Goal: Information Seeking & Learning: Learn about a topic

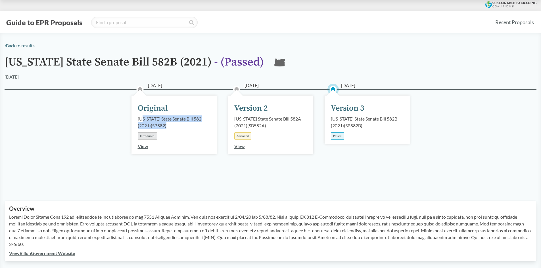
drag, startPoint x: 175, startPoint y: 129, endPoint x: 144, endPoint y: 119, distance: 32.8
click at [144, 119] on div "[US_STATE] State Senate Bill 582 (2021) ( SB582 )" at bounding box center [174, 123] width 73 height 14
click at [253, 154] on div "[DATE] Version 2 [US_STATE] State Senate Bill 582A (2021) ( SB582A ) Amended Vi…" at bounding box center [270, 125] width 85 height 59
click at [335, 135] on div "Passed" at bounding box center [337, 136] width 13 height 7
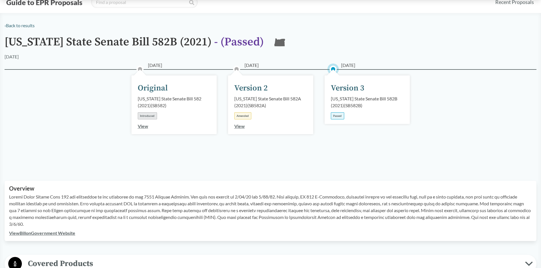
scroll to position [28, 0]
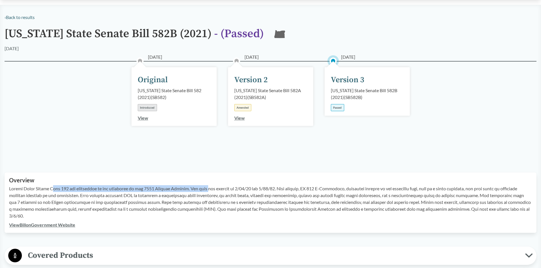
drag, startPoint x: 53, startPoint y: 187, endPoint x: 205, endPoint y: 189, distance: 152.3
click at [205, 189] on p at bounding box center [270, 202] width 523 height 34
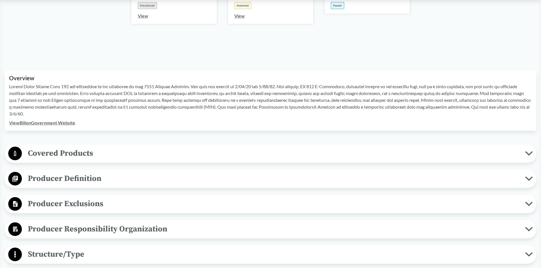
scroll to position [130, 0]
click at [55, 123] on link "View Bill on Government Website" at bounding box center [42, 122] width 66 height 5
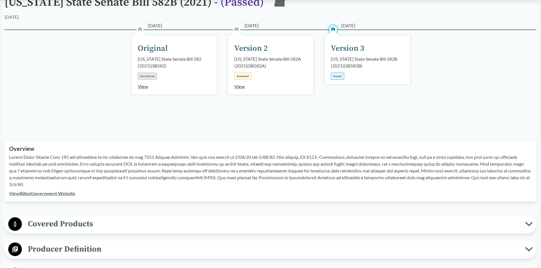
scroll to position [45, 0]
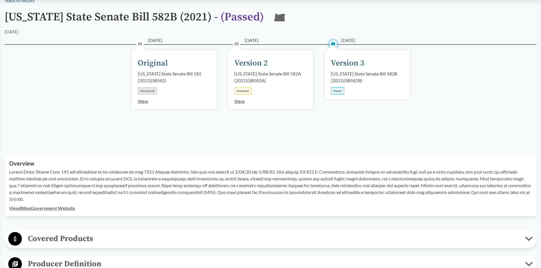
click at [237, 102] on link "View" at bounding box center [239, 101] width 11 height 5
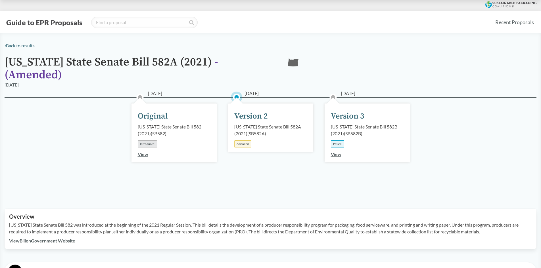
click at [140, 152] on link "View" at bounding box center [143, 154] width 11 height 5
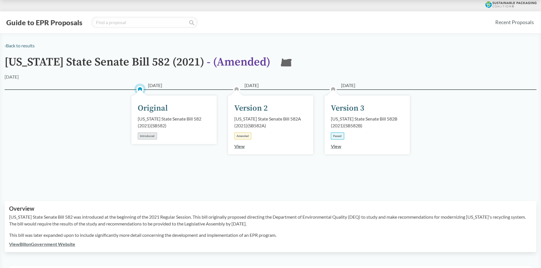
click at [336, 146] on link "View" at bounding box center [336, 146] width 11 height 5
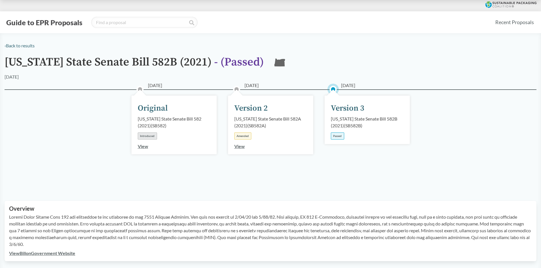
click at [348, 134] on div "[DATE] Version 3 [US_STATE] State Senate Bill 582B (2021) ( SB582B ) Passed" at bounding box center [367, 120] width 85 height 49
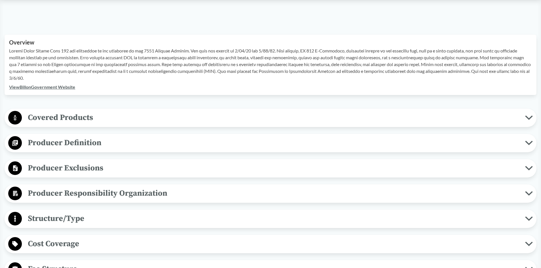
scroll to position [199, 0]
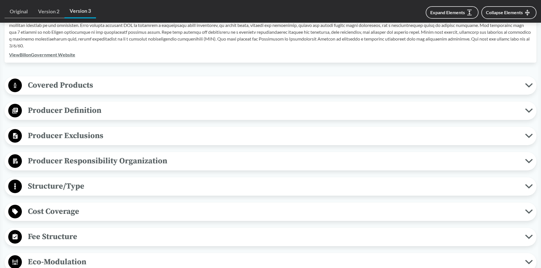
click at [87, 88] on span "Covered Products" at bounding box center [273, 85] width 503 height 13
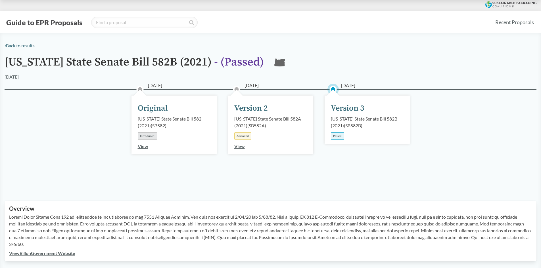
scroll to position [57, 0]
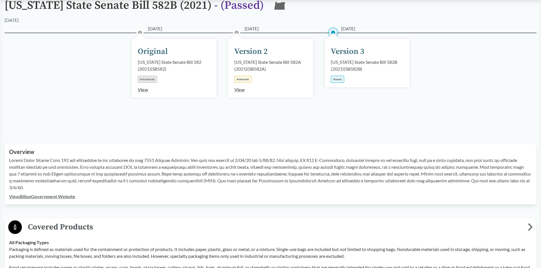
click at [61, 195] on link "View Bill on Government Website" at bounding box center [42, 196] width 66 height 5
